Goal: Task Accomplishment & Management: Manage account settings

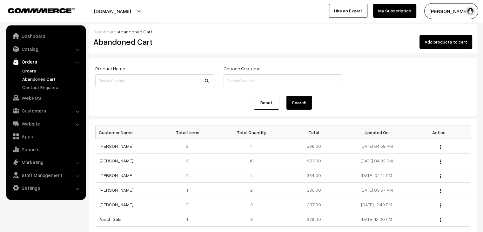
click at [32, 70] on link "Orders" at bounding box center [52, 70] width 63 height 7
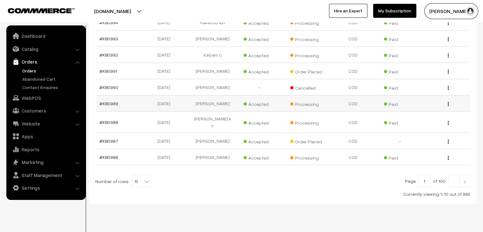
scroll to position [152, 0]
click at [144, 178] on b at bounding box center [147, 181] width 6 height 6
select select "90"
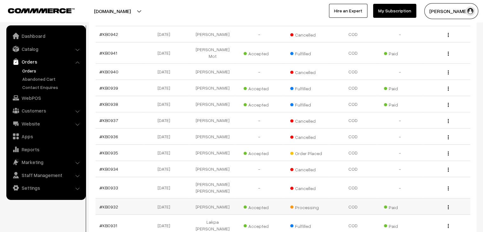
scroll to position [1002, 0]
click at [102, 151] on link "#KB0935" at bounding box center [108, 153] width 19 height 5
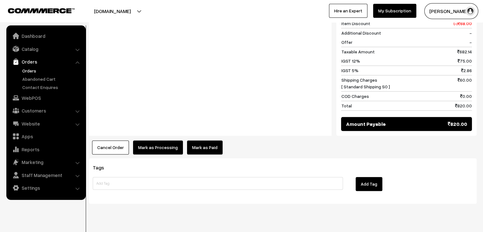
click at [121, 140] on button "Cancel Order" at bounding box center [110, 147] width 37 height 14
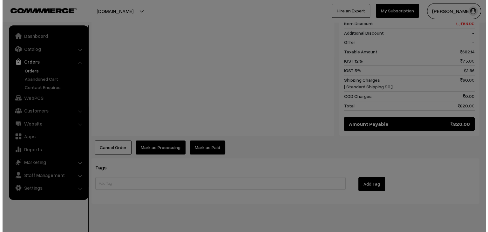
scroll to position [646, 0]
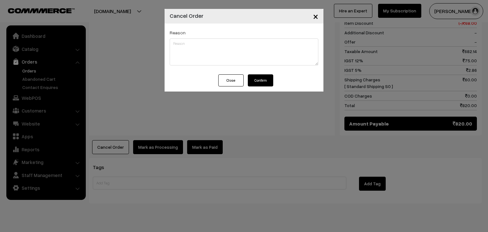
click at [259, 83] on button "Confirm" at bounding box center [260, 80] width 25 height 12
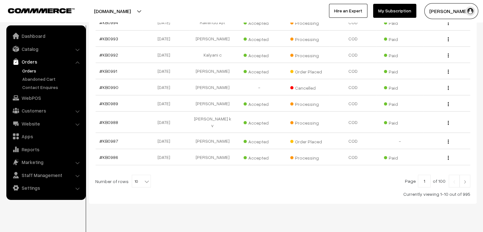
scroll to position [152, 0]
click at [143, 175] on span "10" at bounding box center [141, 181] width 18 height 13
select select "100"
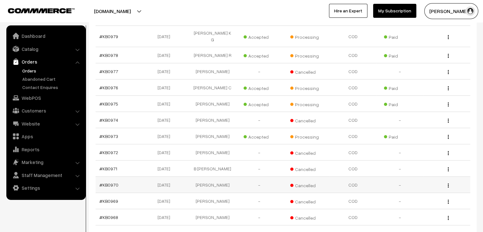
scroll to position [381, 0]
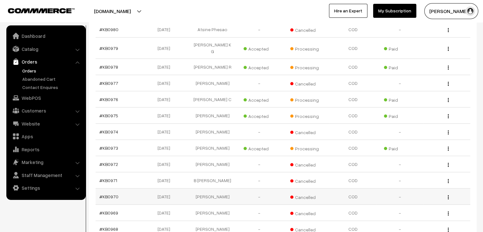
drag, startPoint x: 111, startPoint y: 127, endPoint x: 208, endPoint y: 173, distance: 108.1
click at [213, 188] on td "Madeeha Sahar" at bounding box center [212, 196] width 47 height 16
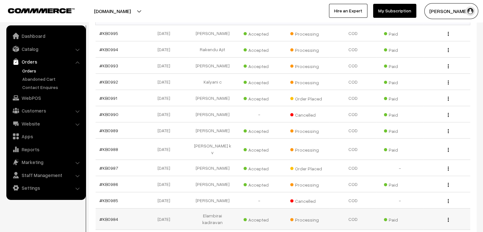
scroll to position [95, 0]
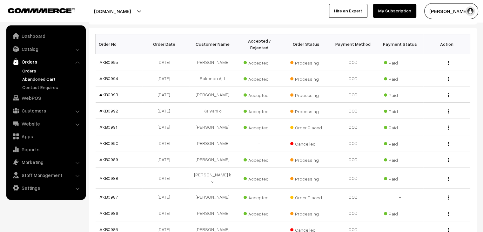
click at [50, 79] on link "Abandoned Cart" at bounding box center [52, 79] width 63 height 7
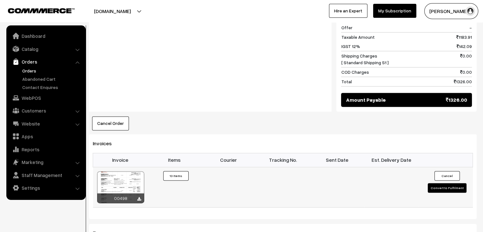
click at [439, 183] on button "Convert to Fulfilment" at bounding box center [447, 188] width 39 height 10
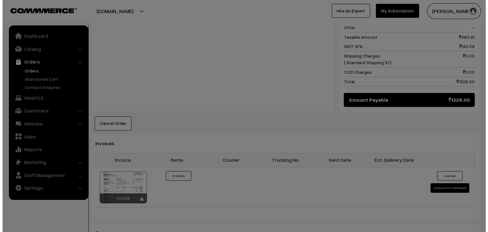
scroll to position [833, 0]
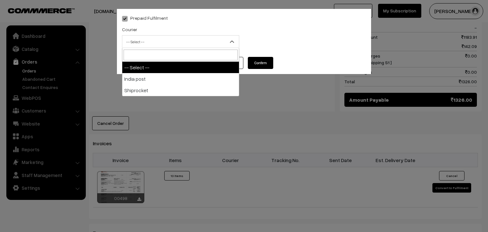
click at [205, 47] on span "-- Select --" at bounding box center [180, 41] width 117 height 11
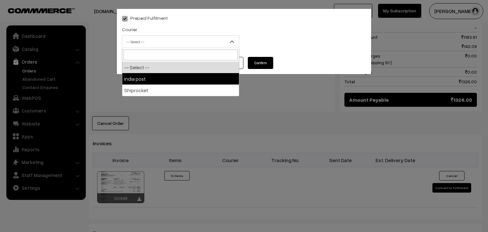
select select "1"
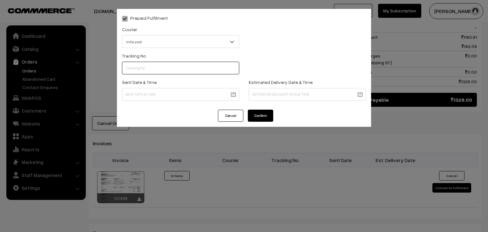
click at [185, 66] on input "text" at bounding box center [180, 68] width 117 height 13
type input "------"
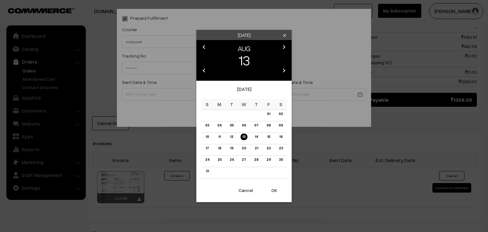
click at [230, 137] on link "12" at bounding box center [231, 136] width 7 height 7
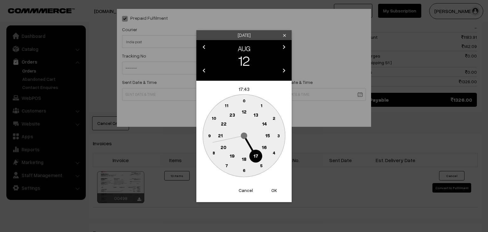
click at [214, 118] on text "10" at bounding box center [214, 117] width 5 height 5
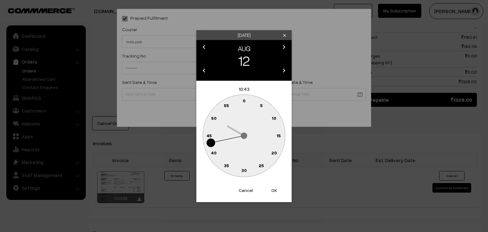
click at [245, 98] on text "0" at bounding box center [244, 100] width 3 height 5
type input "12-08-2025 10:00"
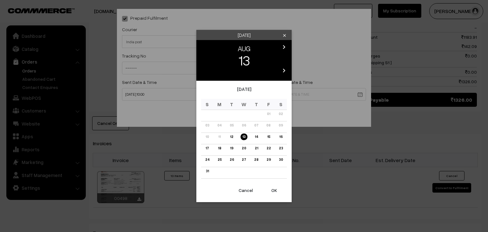
click at [232, 147] on link "19" at bounding box center [231, 148] width 7 height 7
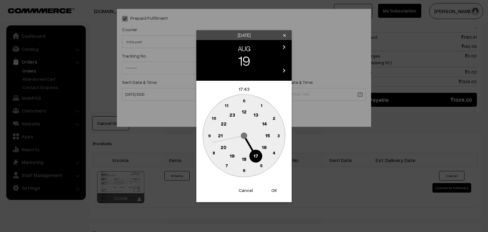
drag, startPoint x: 258, startPoint y: 155, endPoint x: 252, endPoint y: 127, distance: 28.5
click at [258, 154] on text "17" at bounding box center [256, 156] width 5 height 6
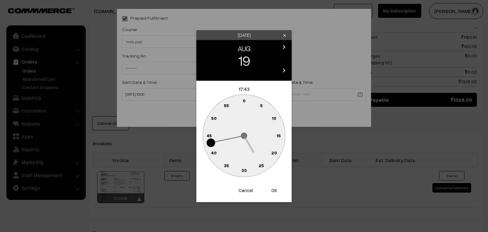
click at [244, 100] on text "0" at bounding box center [244, 100] width 3 height 5
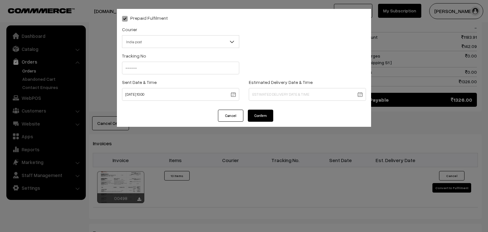
type input "19-08-2025 17:00"
click at [265, 116] on button "Confirm" at bounding box center [260, 116] width 25 height 12
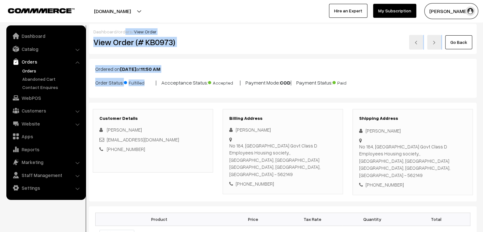
click at [239, 35] on div "Go Back" at bounding box center [347, 42] width 249 height 15
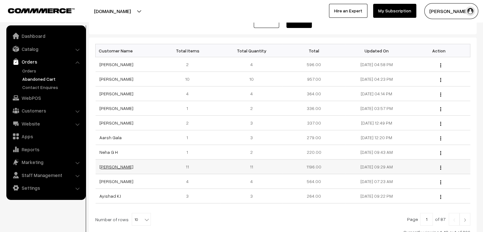
scroll to position [95, 0]
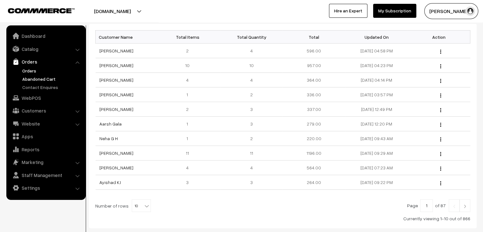
click at [25, 69] on link "Orders" at bounding box center [52, 70] width 63 height 7
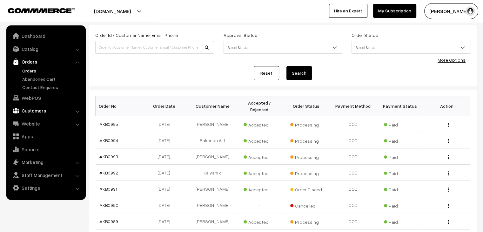
scroll to position [24, 0]
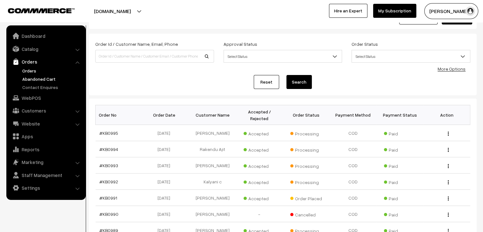
click at [42, 82] on link "Abandoned Cart" at bounding box center [52, 79] width 63 height 7
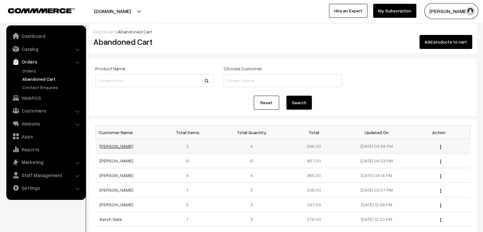
click at [113, 146] on link "[PERSON_NAME]" at bounding box center [116, 145] width 34 height 5
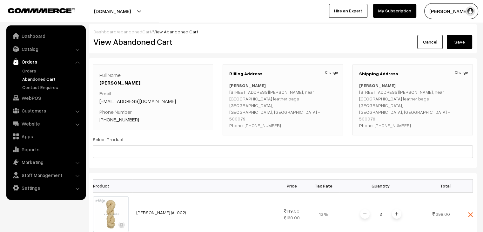
click at [133, 32] on link "abandonedCart" at bounding box center [134, 31] width 33 height 5
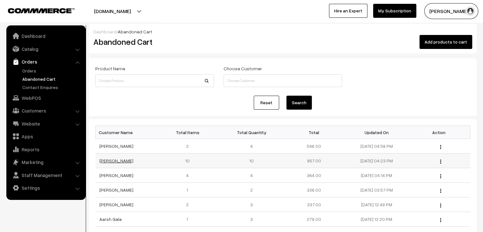
click at [125, 160] on link "Aanchal Vaswani" at bounding box center [116, 160] width 34 height 5
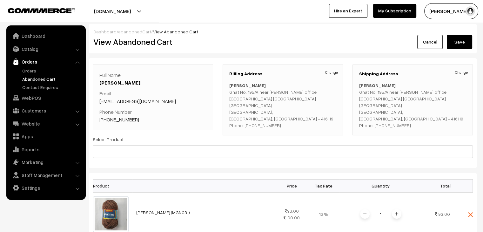
click at [132, 32] on link "abandonedCart" at bounding box center [134, 31] width 33 height 5
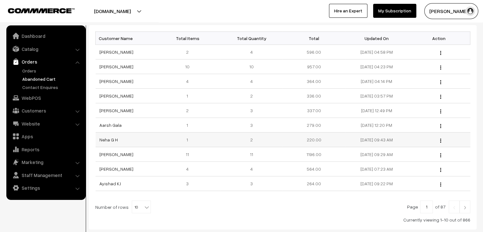
scroll to position [95, 0]
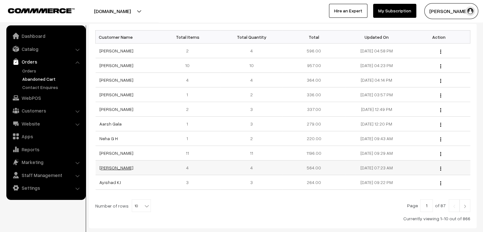
click at [121, 165] on link "[PERSON_NAME]" at bounding box center [116, 167] width 34 height 5
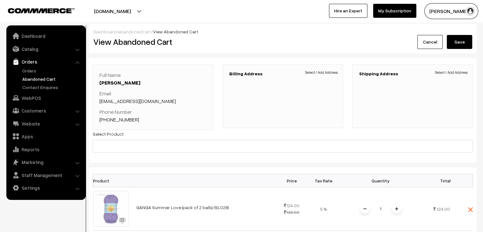
click at [134, 32] on link "abandonedCart" at bounding box center [134, 31] width 33 height 5
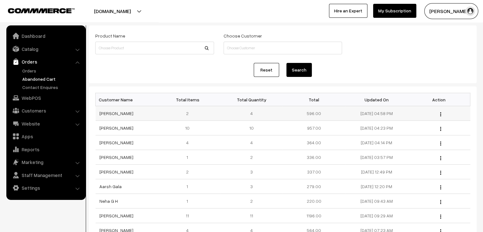
scroll to position [32, 0]
click at [111, 116] on link "[PERSON_NAME]" at bounding box center [116, 114] width 34 height 5
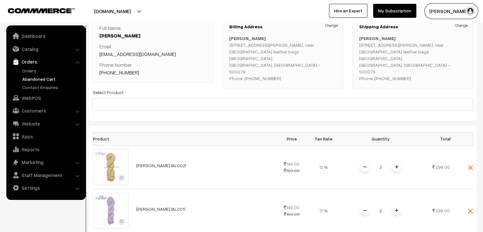
scroll to position [32, 0]
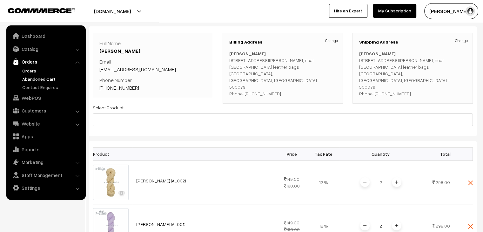
click at [33, 69] on link "Orders" at bounding box center [52, 70] width 63 height 7
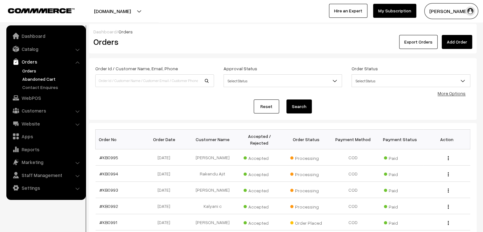
click at [33, 78] on link "Abandoned Cart" at bounding box center [52, 79] width 63 height 7
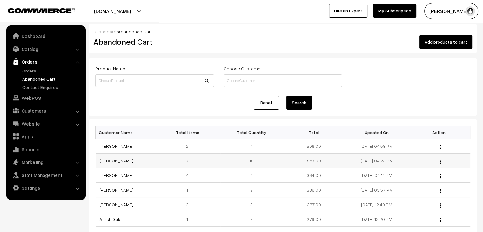
click at [117, 160] on link "[PERSON_NAME]" at bounding box center [116, 160] width 34 height 5
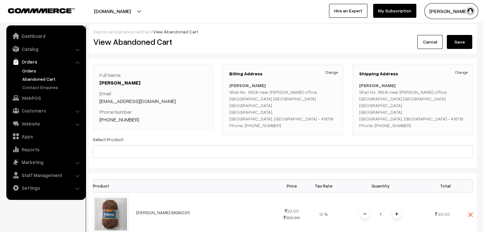
click at [34, 72] on link "Orders" at bounding box center [52, 70] width 63 height 7
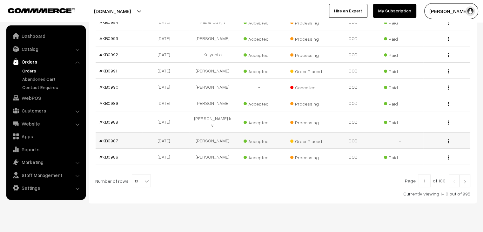
click at [112, 138] on link "#KB0987" at bounding box center [108, 140] width 19 height 5
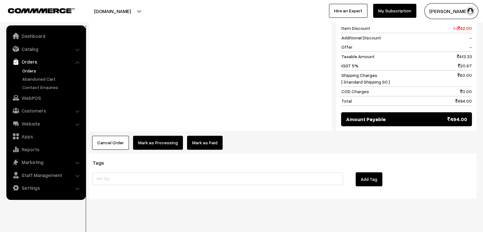
click at [118, 136] on button "Cancel Order" at bounding box center [110, 143] width 37 height 14
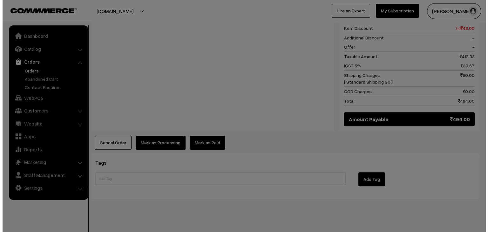
scroll to position [285, 0]
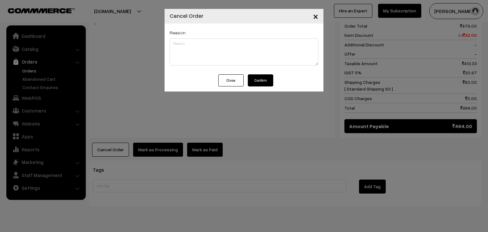
drag, startPoint x: 254, startPoint y: 90, endPoint x: 256, endPoint y: 78, distance: 12.6
click at [254, 88] on div "Close Confirm" at bounding box center [244, 82] width 159 height 17
click at [256, 78] on button "Confirm" at bounding box center [260, 80] width 25 height 12
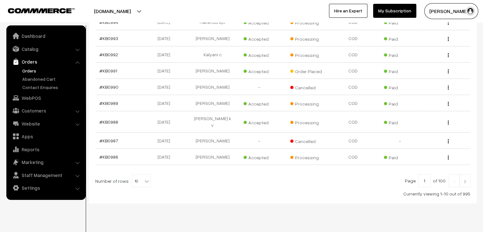
click at [136, 175] on span "10" at bounding box center [141, 181] width 18 height 13
select select "60"
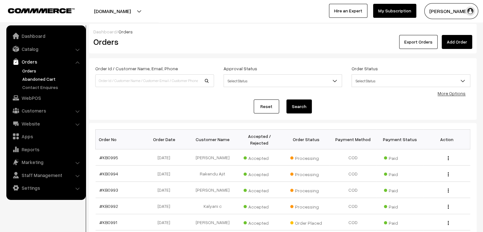
click at [43, 79] on link "Abandoned Cart" at bounding box center [52, 79] width 63 height 7
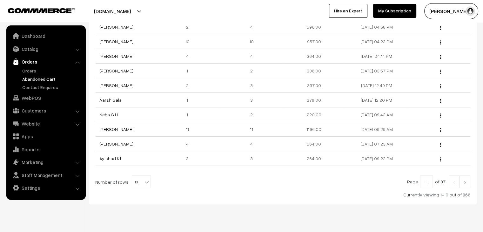
scroll to position [132, 0]
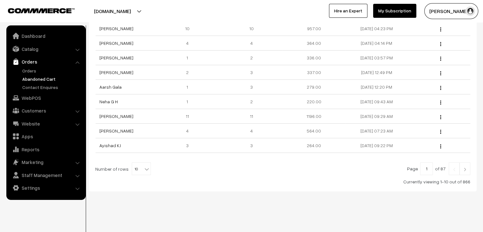
click at [144, 170] on b at bounding box center [147, 169] width 6 height 6
select select "100"
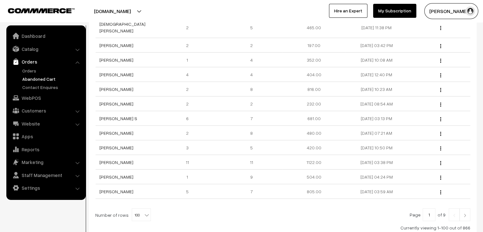
scroll to position [1441, 0]
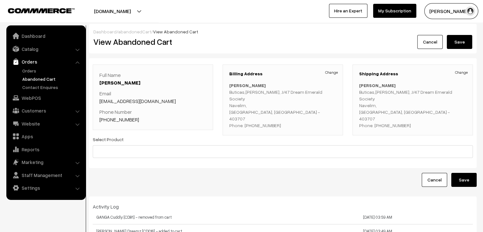
click at [141, 33] on link "abandonedCart" at bounding box center [134, 31] width 33 height 5
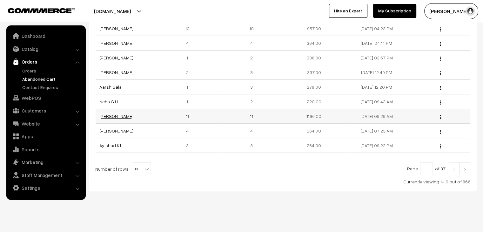
click at [113, 117] on link "[PERSON_NAME]" at bounding box center [116, 115] width 34 height 5
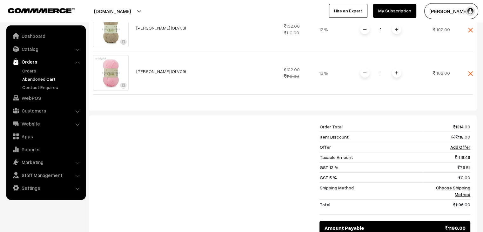
scroll to position [572, 0]
click at [33, 73] on link "Orders" at bounding box center [52, 70] width 63 height 7
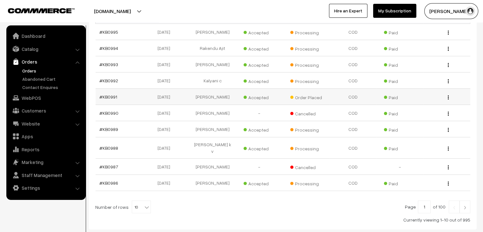
scroll to position [127, 0]
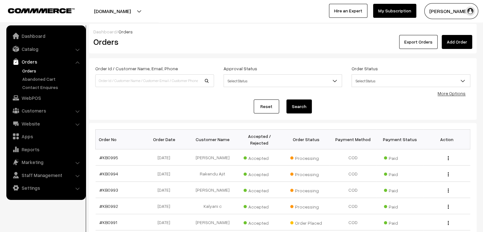
drag, startPoint x: 0, startPoint y: 0, endPoint x: 161, endPoint y: 36, distance: 165.4
click at [48, 81] on link "Abandoned Cart" at bounding box center [52, 79] width 63 height 7
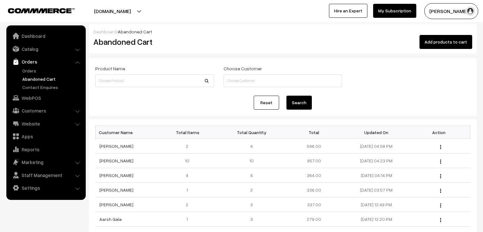
click at [31, 72] on link "Orders" at bounding box center [52, 70] width 63 height 7
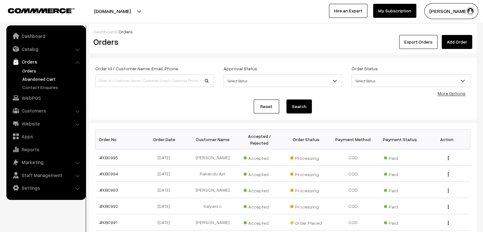
click at [44, 78] on link "Abandoned Cart" at bounding box center [52, 79] width 63 height 7
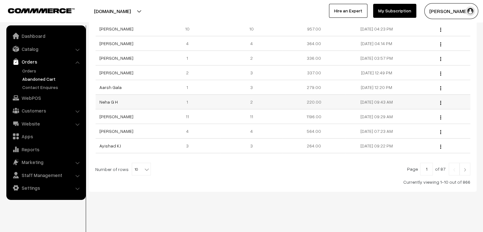
scroll to position [132, 0]
click at [138, 167] on span "10" at bounding box center [141, 169] width 18 height 13
select select "60"
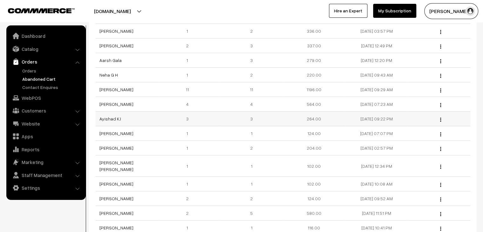
scroll to position [159, 0]
click at [36, 51] on link "Catalog" at bounding box center [46, 48] width 76 height 11
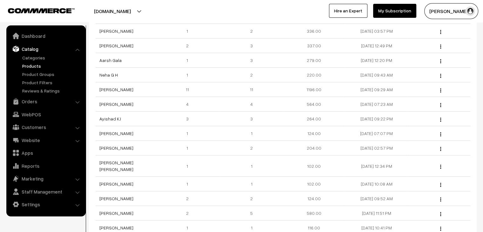
click at [33, 68] on link "Products" at bounding box center [52, 66] width 63 height 7
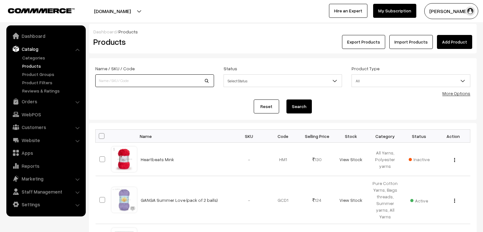
click at [121, 79] on input at bounding box center [154, 80] width 119 height 13
type input "malaid"
click at [287, 99] on button "Search" at bounding box center [299, 106] width 25 height 14
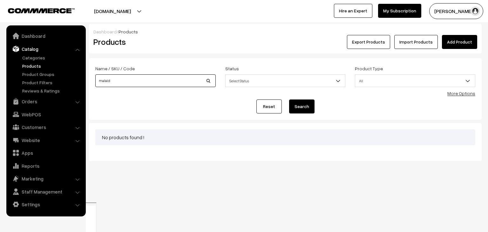
click at [123, 79] on input "malaid" at bounding box center [155, 80] width 120 height 13
type input "malai"
click at [289, 99] on button "Search" at bounding box center [301, 106] width 25 height 14
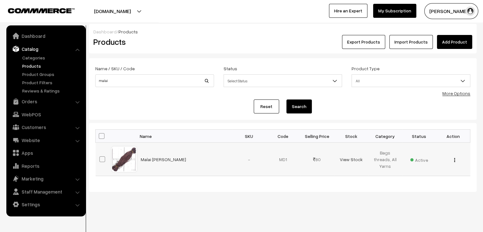
click at [455, 160] on img "button" at bounding box center [454, 160] width 1 height 4
click at [434, 179] on link "Edit" at bounding box center [426, 183] width 54 height 14
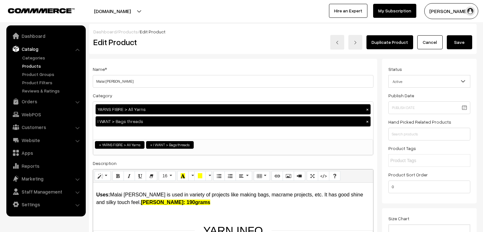
click at [170, 78] on input "Malai [PERSON_NAME]" at bounding box center [233, 81] width 281 height 13
type input "Malai [PERSON_NAME]"
click at [163, 201] on b "[PERSON_NAME]: 190grams" at bounding box center [176, 202] width 70 height 5
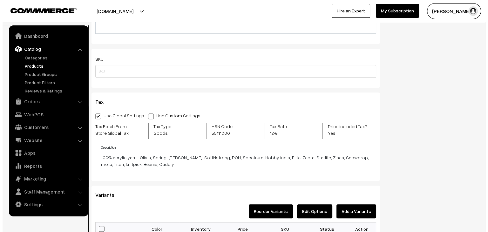
scroll to position [540, 0]
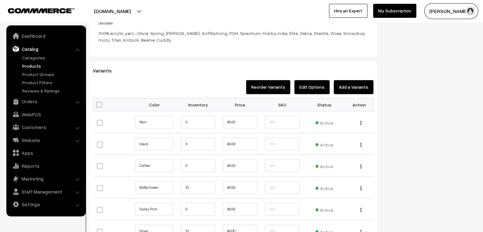
click at [98, 106] on span at bounding box center [99, 105] width 6 height 6
click at [98, 106] on input "checkbox" at bounding box center [98, 104] width 4 height 4
checkbox input "true"
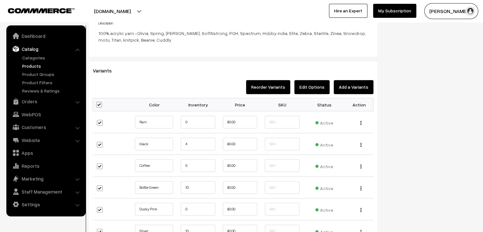
checkbox input "true"
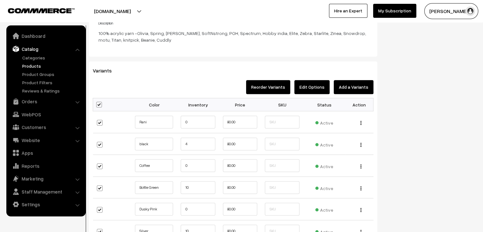
checkbox input "true"
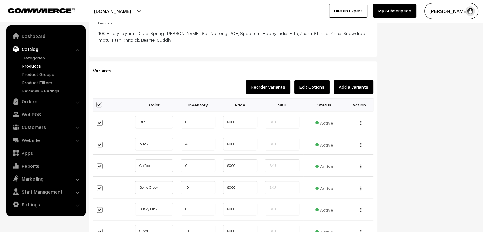
checkbox input "true"
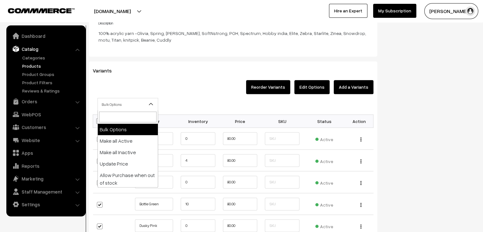
click at [142, 104] on span "Bulk Options" at bounding box center [128, 104] width 60 height 11
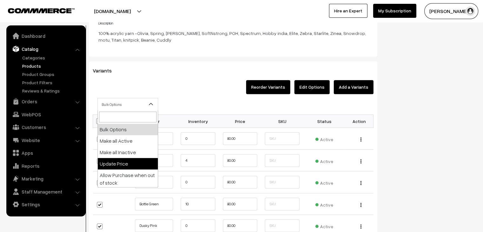
select select "0"
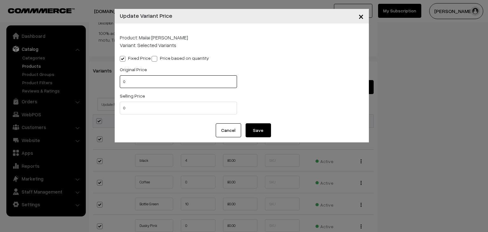
click at [123, 84] on input "0" at bounding box center [178, 81] width 117 height 13
click at [132, 83] on input "0" at bounding box center [178, 81] width 117 height 13
type input "150"
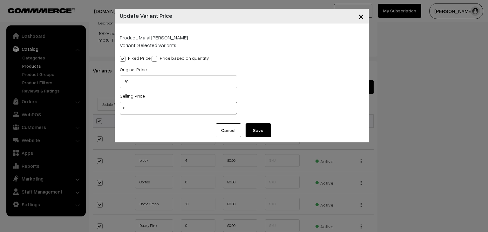
click at [132, 107] on input "0" at bounding box center [178, 108] width 117 height 13
type input "100"
click at [248, 131] on button "Save" at bounding box center [258, 130] width 25 height 14
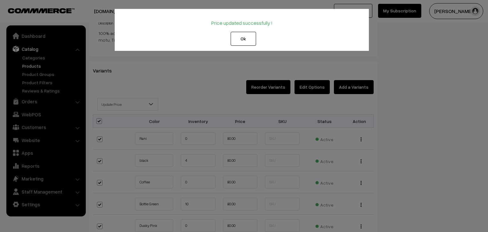
click at [245, 40] on button "Ok" at bounding box center [243, 39] width 25 height 14
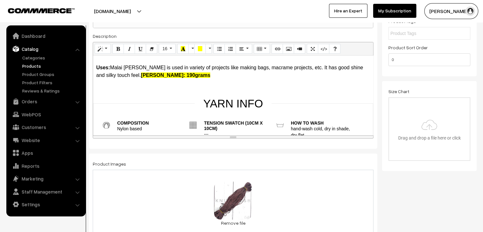
click at [162, 77] on b "Hank Weight: 190grams" at bounding box center [176, 74] width 70 height 5
click at [161, 77] on b "Hank Weight: 190grams" at bounding box center [176, 74] width 70 height 5
click at [179, 76] on b "Hank Weight: 200grams+- 10grams" at bounding box center [189, 74] width 97 height 5
click at [210, 78] on p "Uses: Malai dori is used in variety of projects like making bags, macrame proje…" at bounding box center [233, 71] width 274 height 15
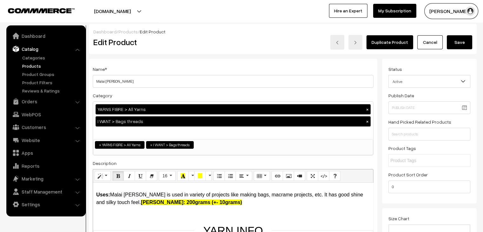
click at [454, 41] on button "Save" at bounding box center [459, 42] width 25 height 14
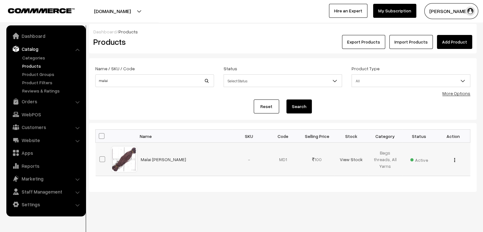
click at [456, 162] on div "View Edit Delete" at bounding box center [453, 159] width 26 height 7
click at [455, 162] on button "button" at bounding box center [455, 159] width 2 height 5
drag, startPoint x: 436, startPoint y: 181, endPoint x: 432, endPoint y: 178, distance: 4.5
click at [436, 181] on link "Edit" at bounding box center [426, 183] width 54 height 14
